Goal: Task Accomplishment & Management: Use online tool/utility

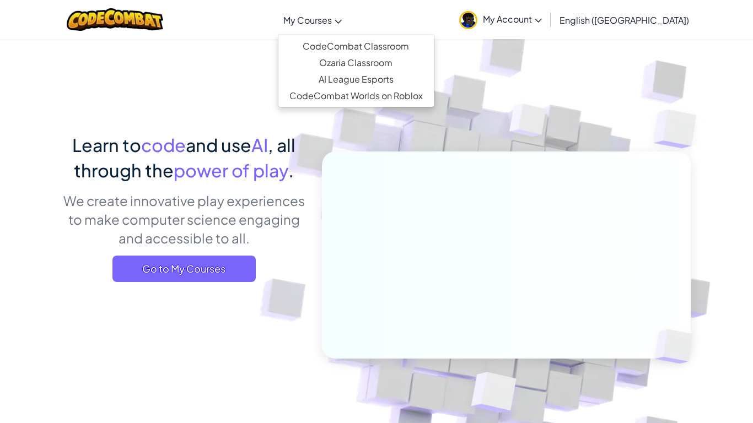
click at [332, 23] on span "My Courses" at bounding box center [307, 20] width 49 height 12
click at [347, 27] on link "My Courses" at bounding box center [312, 20] width 69 height 30
click at [352, 35] on ul "CodeCombat Classroom Ozaria Classroom AI League Esports CodeCombat Worlds on Ro…" at bounding box center [356, 71] width 157 height 73
click at [353, 40] on link "CodeCombat Classroom" at bounding box center [356, 46] width 156 height 17
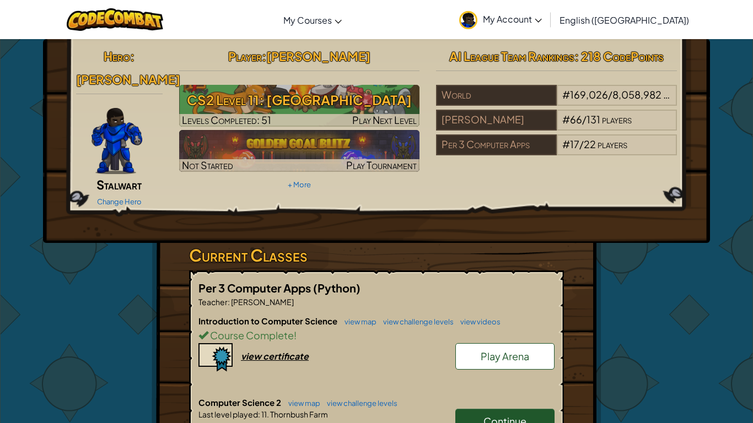
click at [524, 415] on span "Continue" at bounding box center [505, 421] width 43 height 13
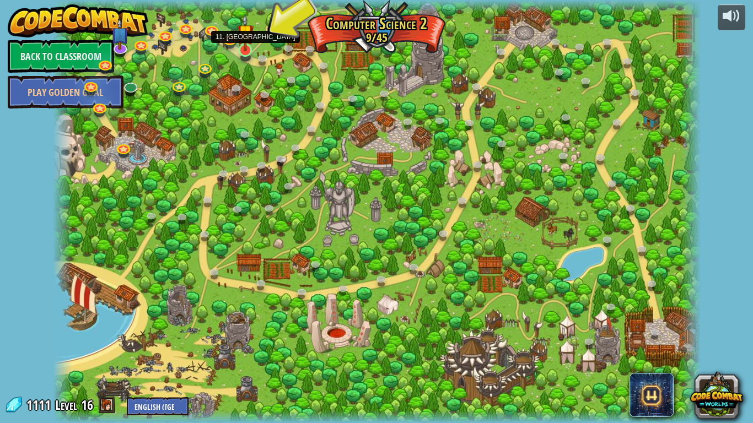
click at [240, 47] on img at bounding box center [245, 32] width 17 height 37
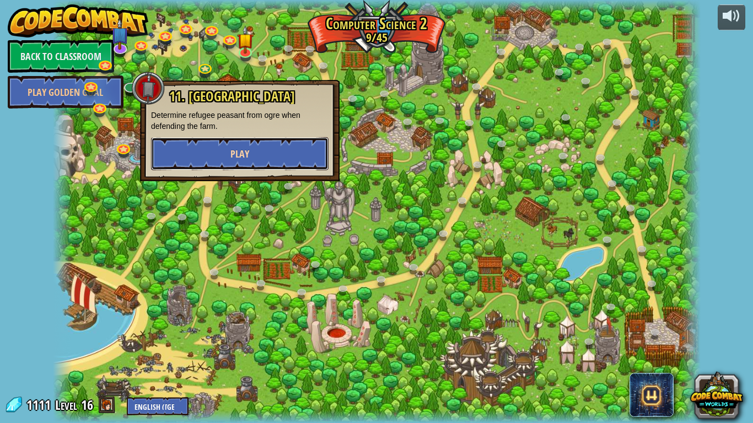
click at [281, 137] on button "Play" at bounding box center [240, 153] width 178 height 33
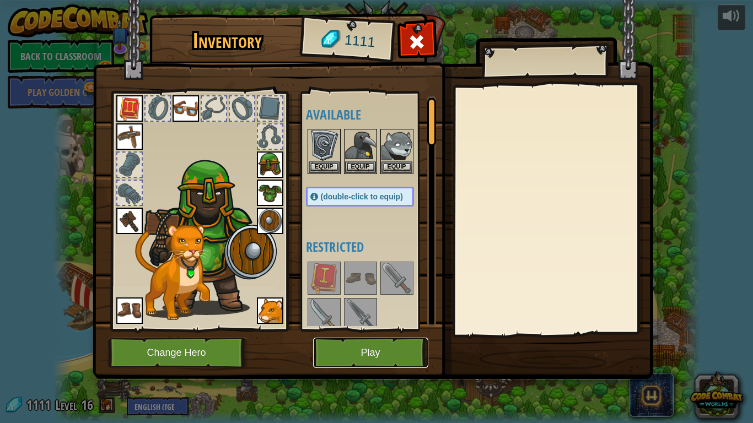
click at [402, 340] on button "Play" at bounding box center [370, 353] width 115 height 30
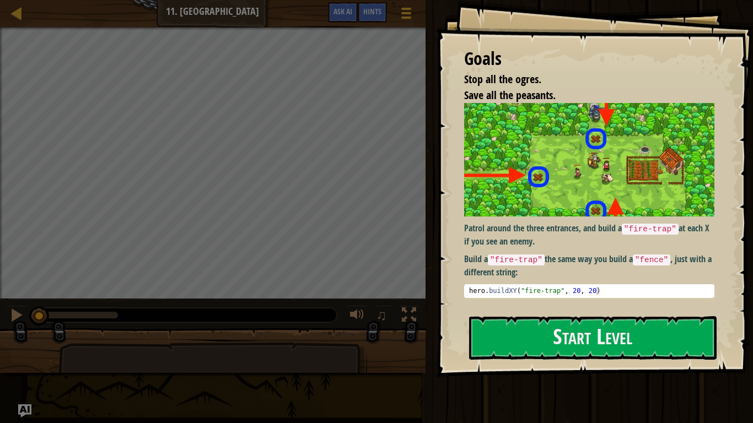
click at [404, 340] on div at bounding box center [213, 355] width 426 height 55
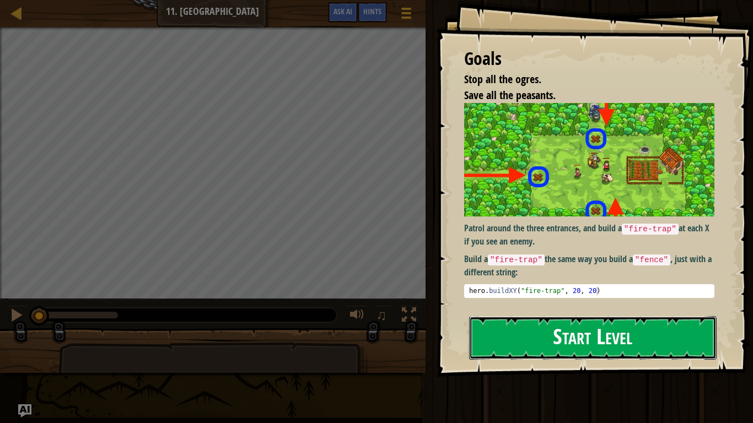
click at [508, 342] on button "Start Level" at bounding box center [593, 339] width 248 height 44
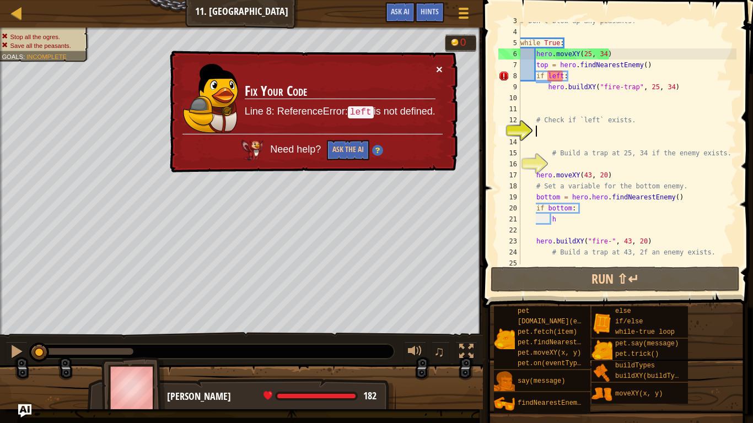
scroll to position [33, 0]
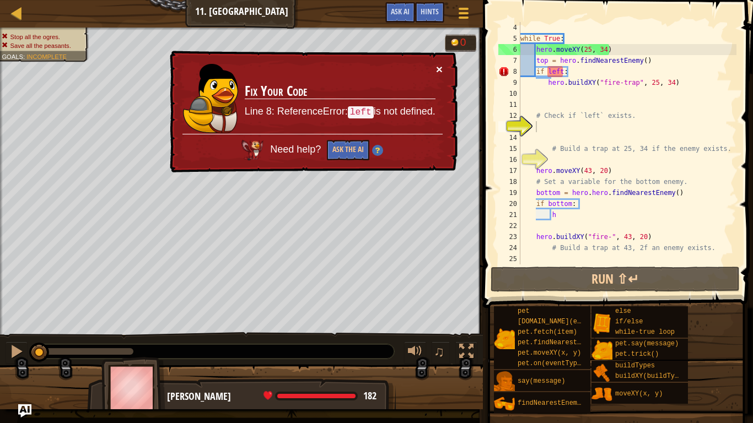
click at [442, 73] on button "×" at bounding box center [439, 69] width 7 height 12
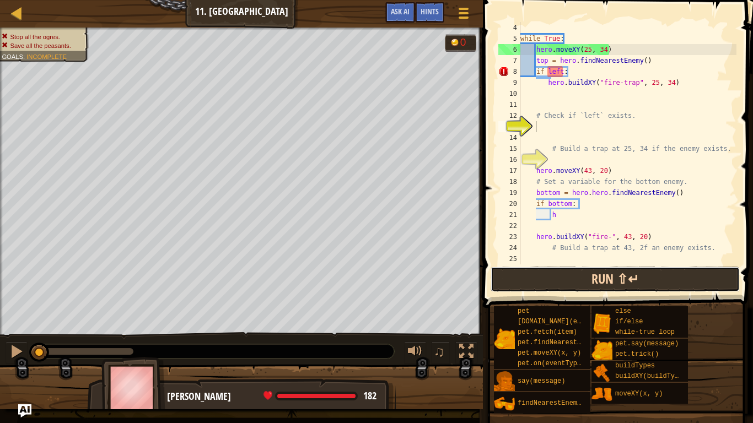
click at [565, 271] on button "Run ⇧↵" at bounding box center [615, 279] width 249 height 25
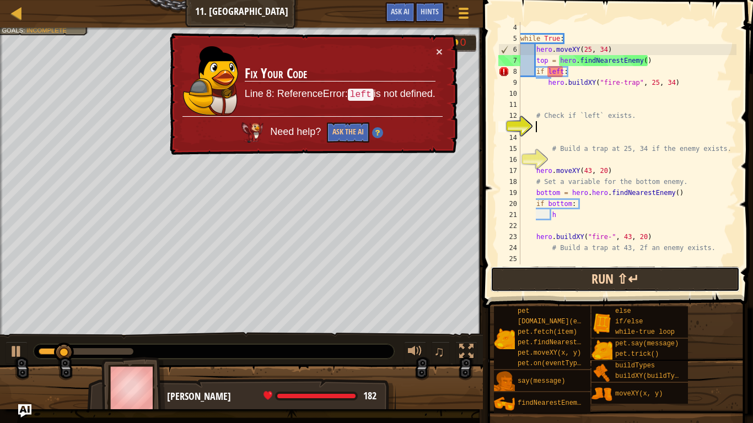
click at [565, 271] on button "Run ⇧↵" at bounding box center [615, 279] width 249 height 25
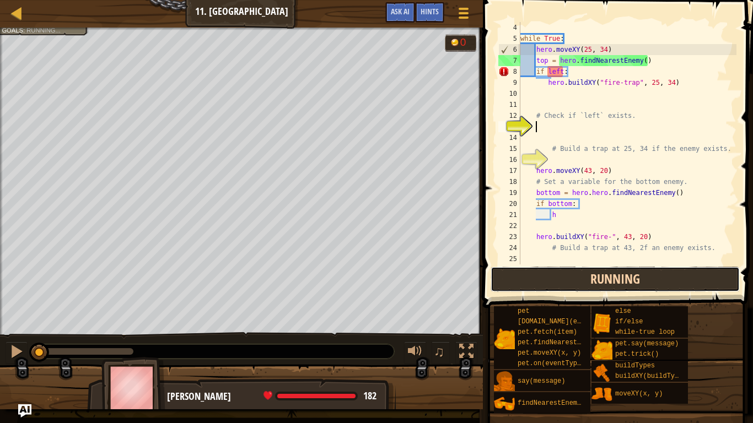
click at [565, 271] on button "Running" at bounding box center [615, 279] width 249 height 25
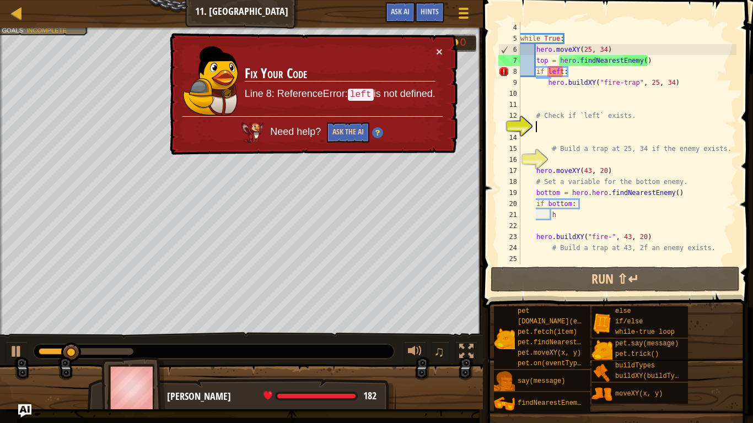
click at [491, 245] on span at bounding box center [619, 138] width 279 height 341
